Goal: Transaction & Acquisition: Complete application form

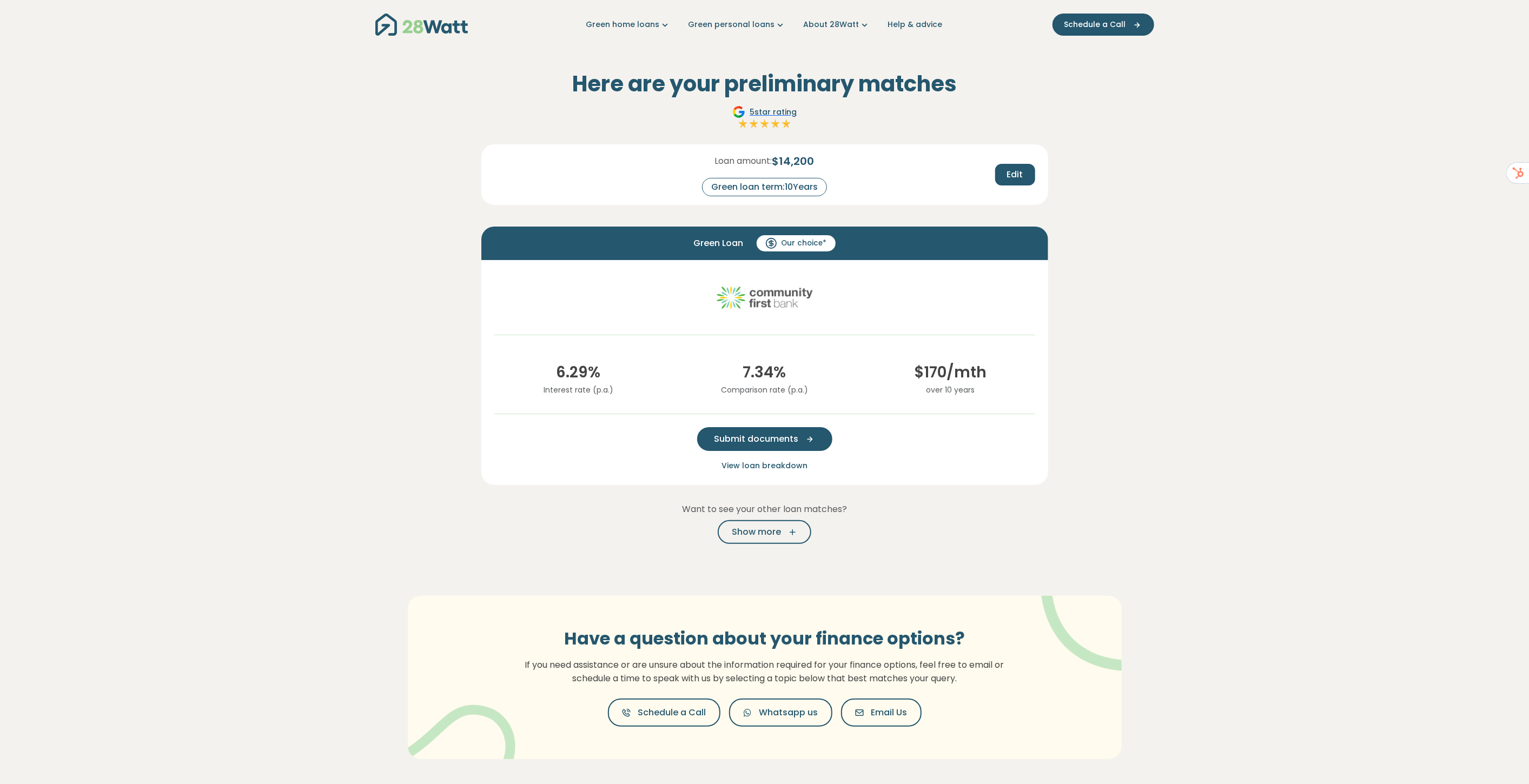
click at [751, 439] on span "Submit documents" at bounding box center [756, 438] width 85 height 13
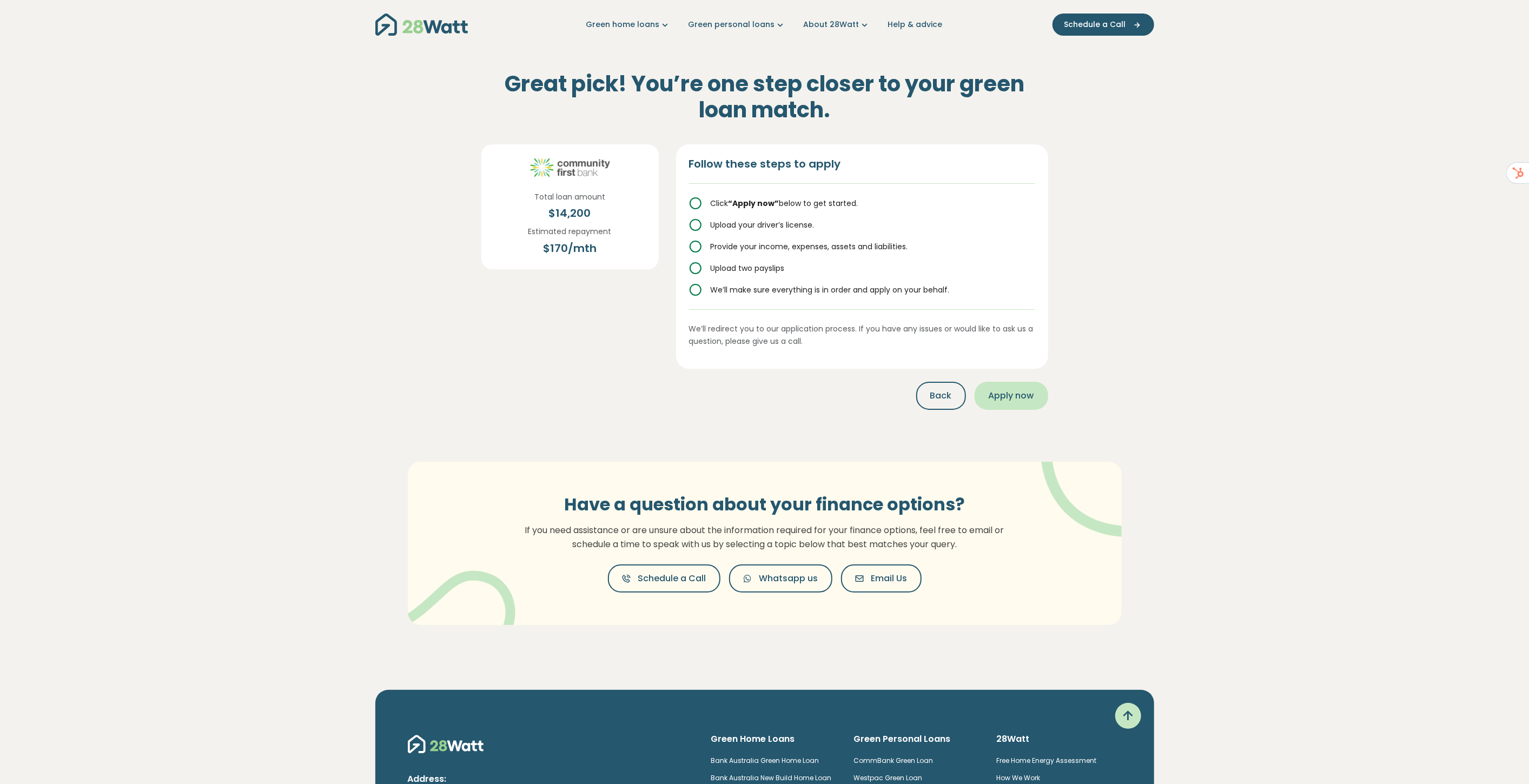
click at [1015, 396] on span "Apply now" at bounding box center [1011, 395] width 46 height 13
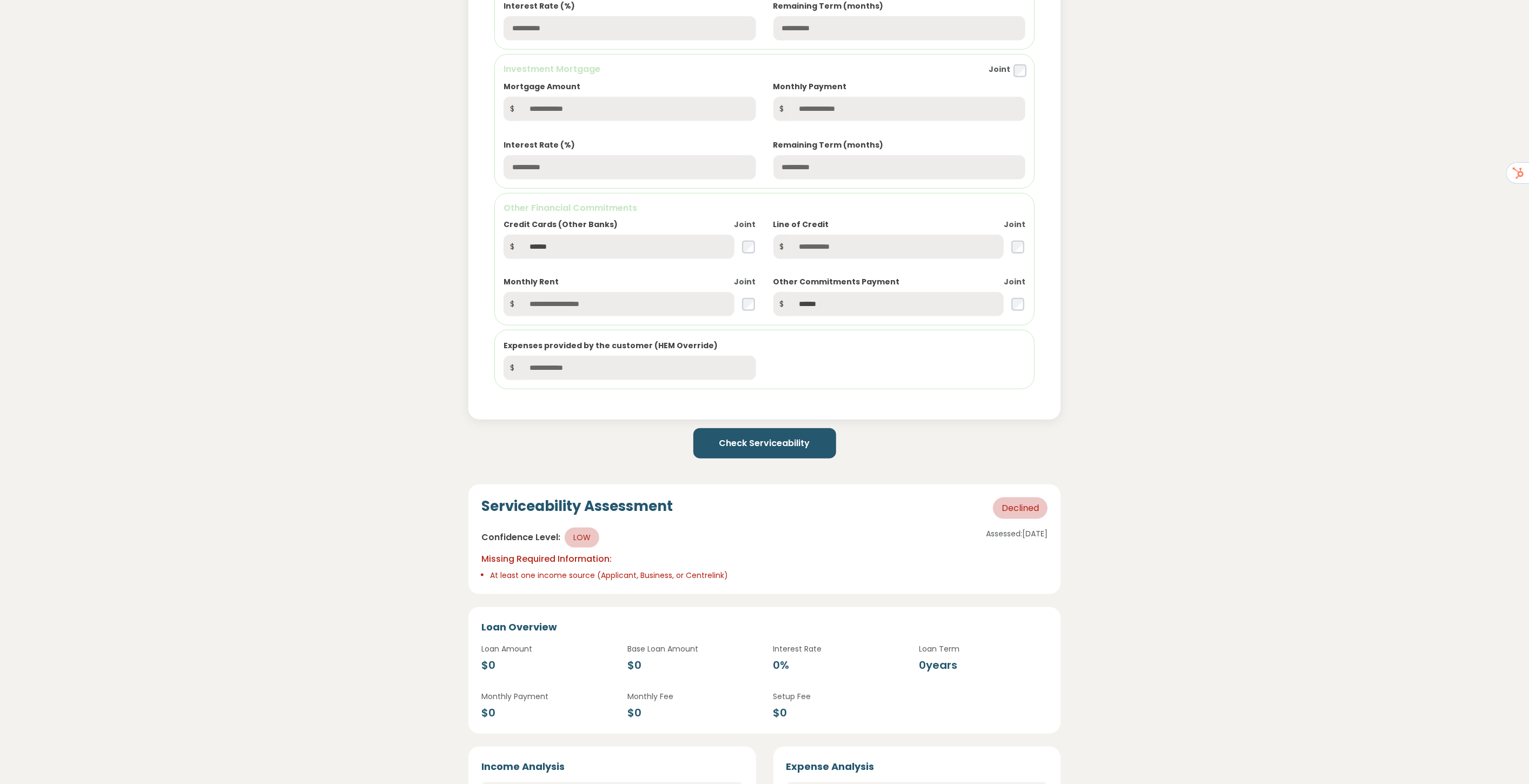
scroll to position [1081, 0]
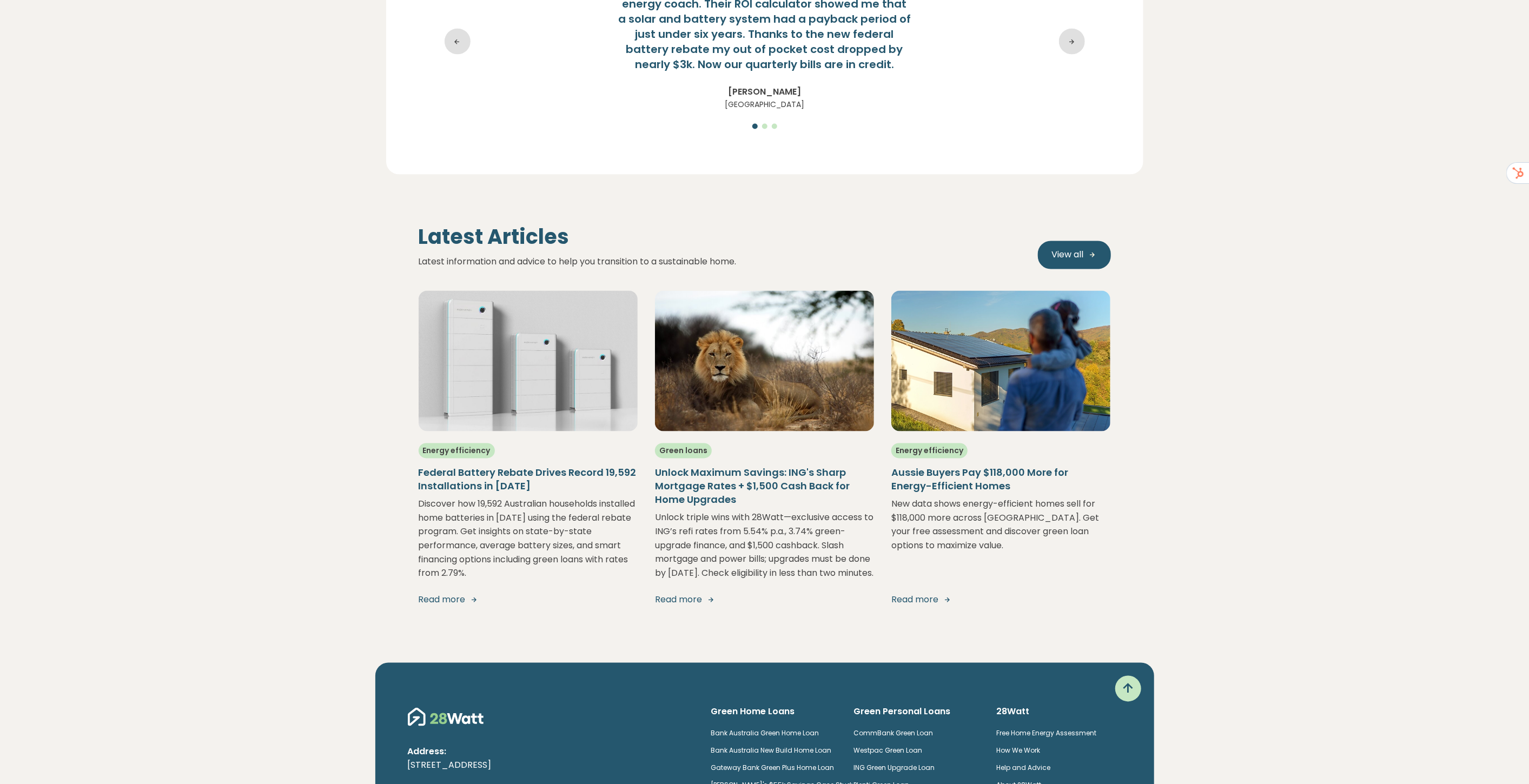
scroll to position [1841, 0]
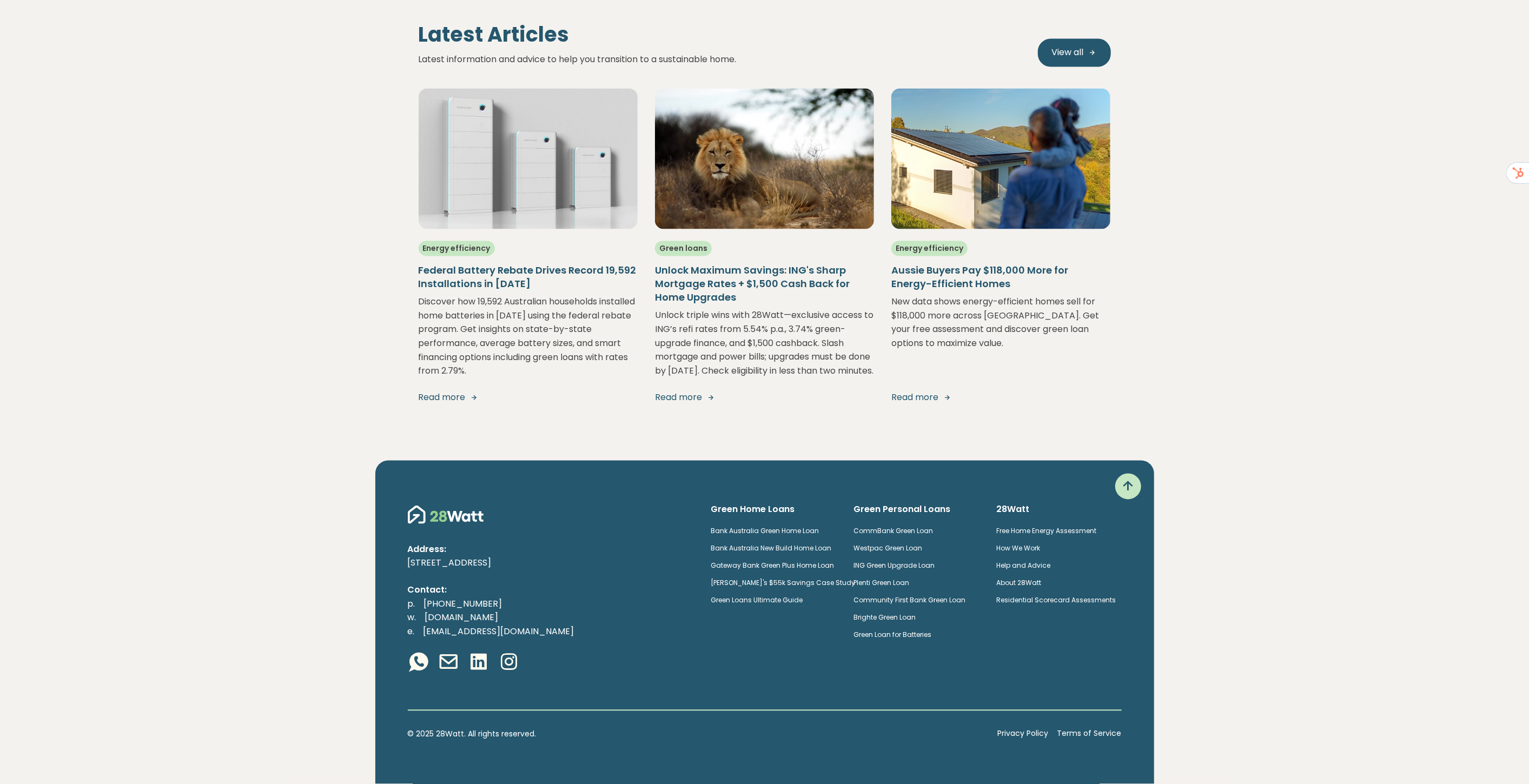
click at [481, 663] on icon at bounding box center [479, 662] width 22 height 22
click at [511, 663] on icon at bounding box center [510, 662] width 22 height 22
